Goal: Task Accomplishment & Management: Manage account settings

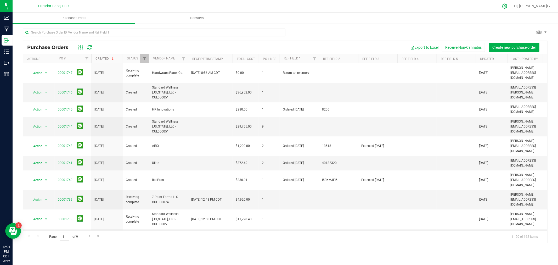
click at [446, 6] on div at bounding box center [504, 5] width 7 height 5
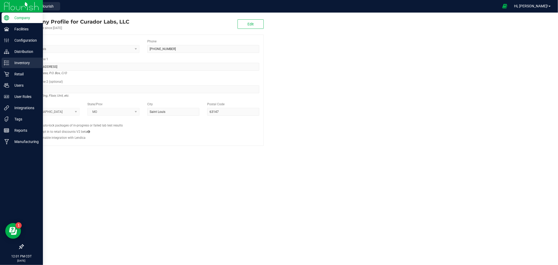
click at [19, 64] on p "Inventory" at bounding box center [24, 63] width 31 height 6
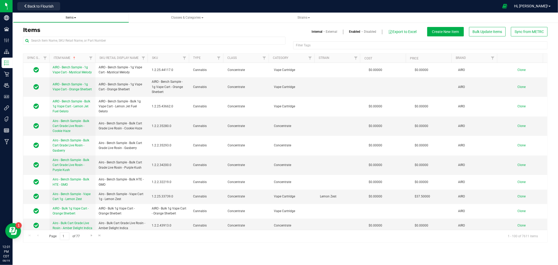
click at [76, 18] on span at bounding box center [75, 17] width 2 height 1
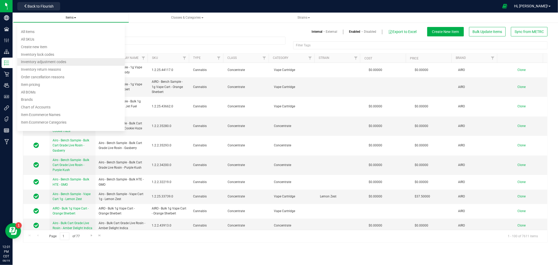
click at [57, 62] on span "Inventory adjustment codes" at bounding box center [43, 62] width 45 height 4
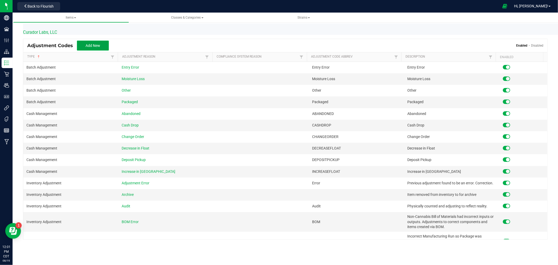
click at [100, 46] on span "Add New" at bounding box center [93, 45] width 15 height 4
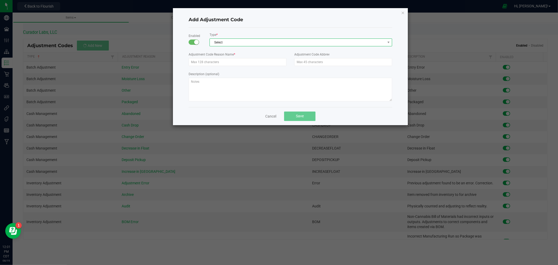
click at [250, 46] on span "Select" at bounding box center [298, 42] width 176 height 7
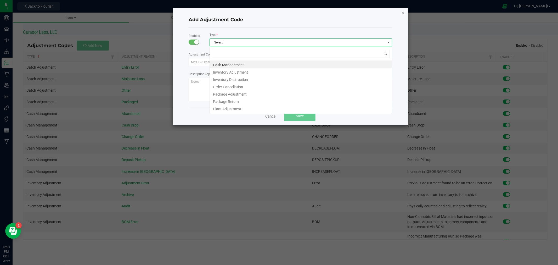
scroll to position [8, 182]
click at [247, 72] on li "Inventory Adjustment" at bounding box center [301, 71] width 182 height 7
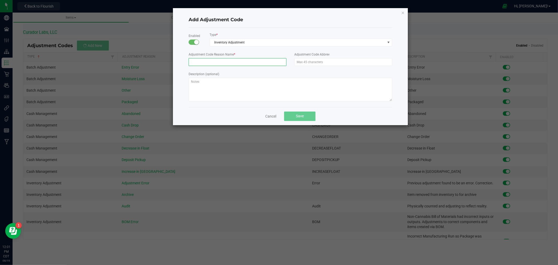
click at [249, 64] on input "text" at bounding box center [238, 62] width 98 height 8
type input "Waste - Damaged"
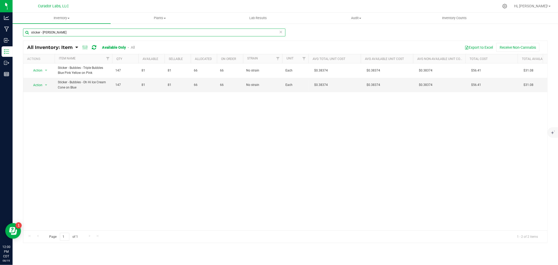
click at [120, 30] on input "sticker - bubb" at bounding box center [154, 33] width 262 height 8
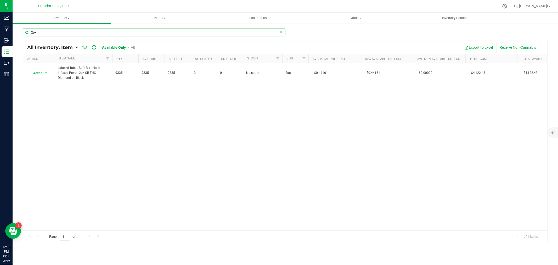
click at [102, 31] on input "2pk" at bounding box center [154, 33] width 262 height 8
type input "double"
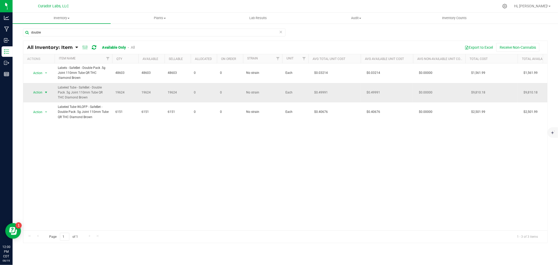
click at [38, 91] on span "Action" at bounding box center [36, 92] width 14 height 7
click at [41, 103] on li "Adjust qty" at bounding box center [45, 101] width 33 height 8
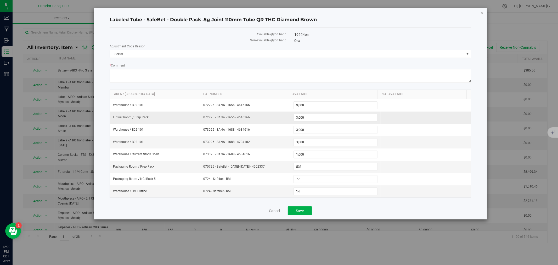
drag, startPoint x: 246, startPoint y: 118, endPoint x: 197, endPoint y: 119, distance: 49.5
click at [197, 119] on tr "Flower Room / Prep Rack 072225 - SANA - 1656 - 4616166 3,000 3000" at bounding box center [290, 117] width 361 height 12
click at [312, 118] on span "3,000 3000" at bounding box center [336, 118] width 84 height 8
click at [312, 118] on input "3000" at bounding box center [335, 117] width 83 height 7
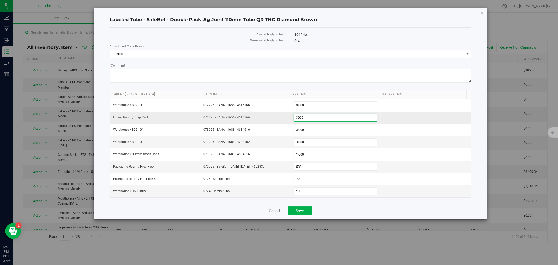
click at [305, 118] on input "3000" at bounding box center [335, 117] width 83 height 7
click at [301, 118] on input "3000" at bounding box center [335, 117] width 83 height 7
click at [312, 119] on span "3,000 3000" at bounding box center [336, 118] width 84 height 8
click at [312, 119] on input "3000" at bounding box center [335, 117] width 83 height 7
type input "2977"
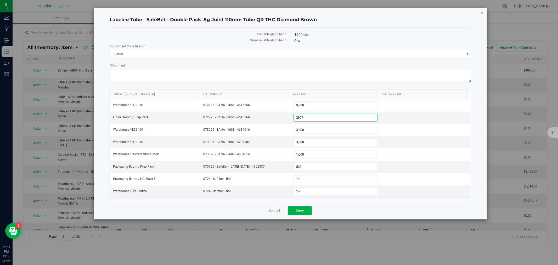
type input "2,977"
click at [249, 53] on span "Select" at bounding box center [287, 53] width 354 height 7
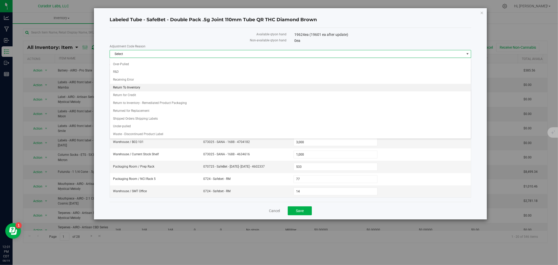
scroll to position [101, 0]
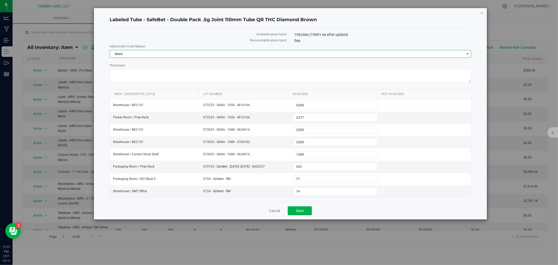
click at [170, 54] on span "Select" at bounding box center [287, 53] width 354 height 7
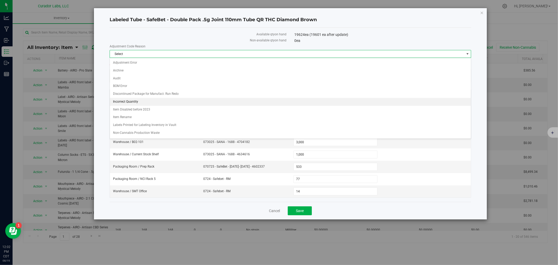
scroll to position [29, 0]
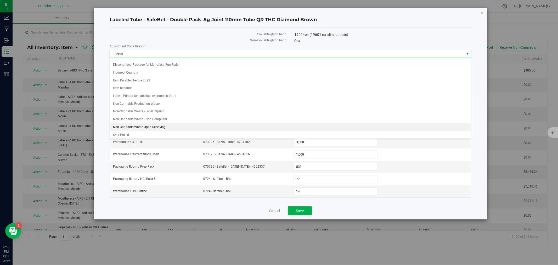
click at [166, 128] on li "Non-Cannabis Waste Upon Receiving" at bounding box center [290, 127] width 361 height 8
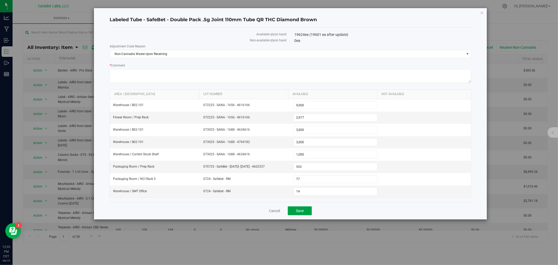
click at [308, 210] on button "Save" at bounding box center [300, 210] width 24 height 9
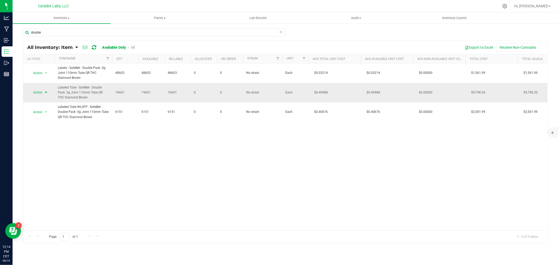
click at [42, 92] on span "Action" at bounding box center [36, 92] width 14 height 7
click at [47, 126] on li "Locate inventory" at bounding box center [45, 125] width 33 height 8
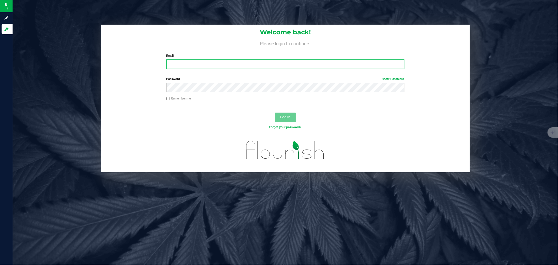
type input "[PERSON_NAME][EMAIL_ADDRESS][DOMAIN_NAME]"
click at [295, 120] on button "Log In" at bounding box center [285, 116] width 21 height 9
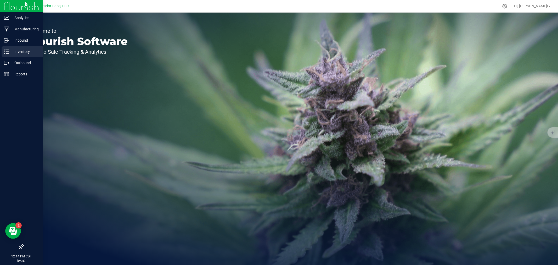
click at [6, 53] on icon at bounding box center [6, 51] width 5 height 5
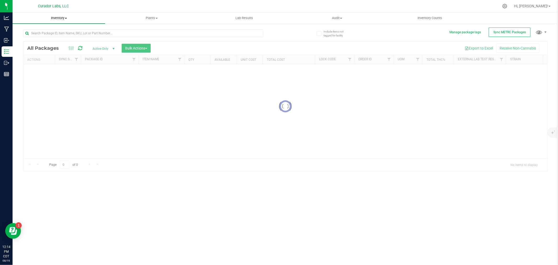
click at [57, 20] on span "Inventory" at bounding box center [59, 18] width 93 height 5
click at [50, 37] on li "All inventory" at bounding box center [59, 38] width 93 height 6
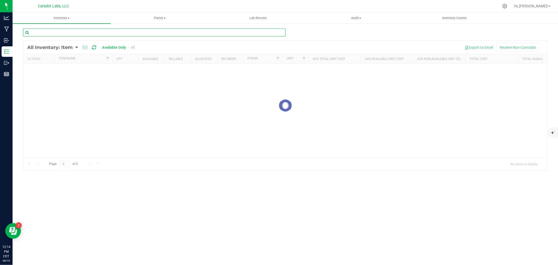
click at [52, 32] on input "text" at bounding box center [154, 33] width 262 height 8
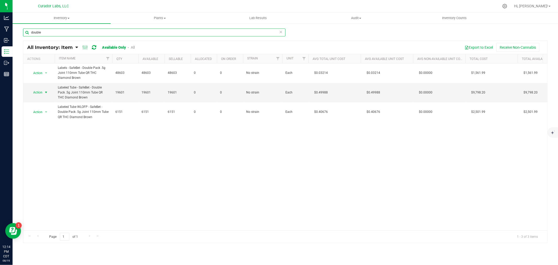
type input "double"
click at [43, 92] on span "select" at bounding box center [46, 92] width 7 height 7
click at [46, 126] on li "Locate inventory" at bounding box center [45, 125] width 33 height 8
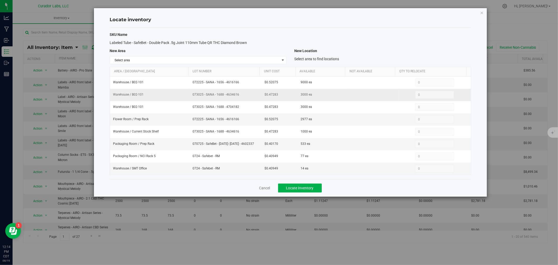
drag, startPoint x: 239, startPoint y: 94, endPoint x: 224, endPoint y: 95, distance: 14.7
click at [224, 95] on span "073025 - SANA - 1688 - 4634616" at bounding box center [226, 94] width 66 height 5
click at [235, 122] on span "072225 - SANA - 1656 - 4616166" at bounding box center [226, 119] width 66 height 5
drag, startPoint x: 238, startPoint y: 121, endPoint x: 224, endPoint y: 121, distance: 14.1
click at [224, 121] on span "072225 - SANA - 1656 - 4616166" at bounding box center [226, 119] width 66 height 5
